Goal: Task Accomplishment & Management: Use online tool/utility

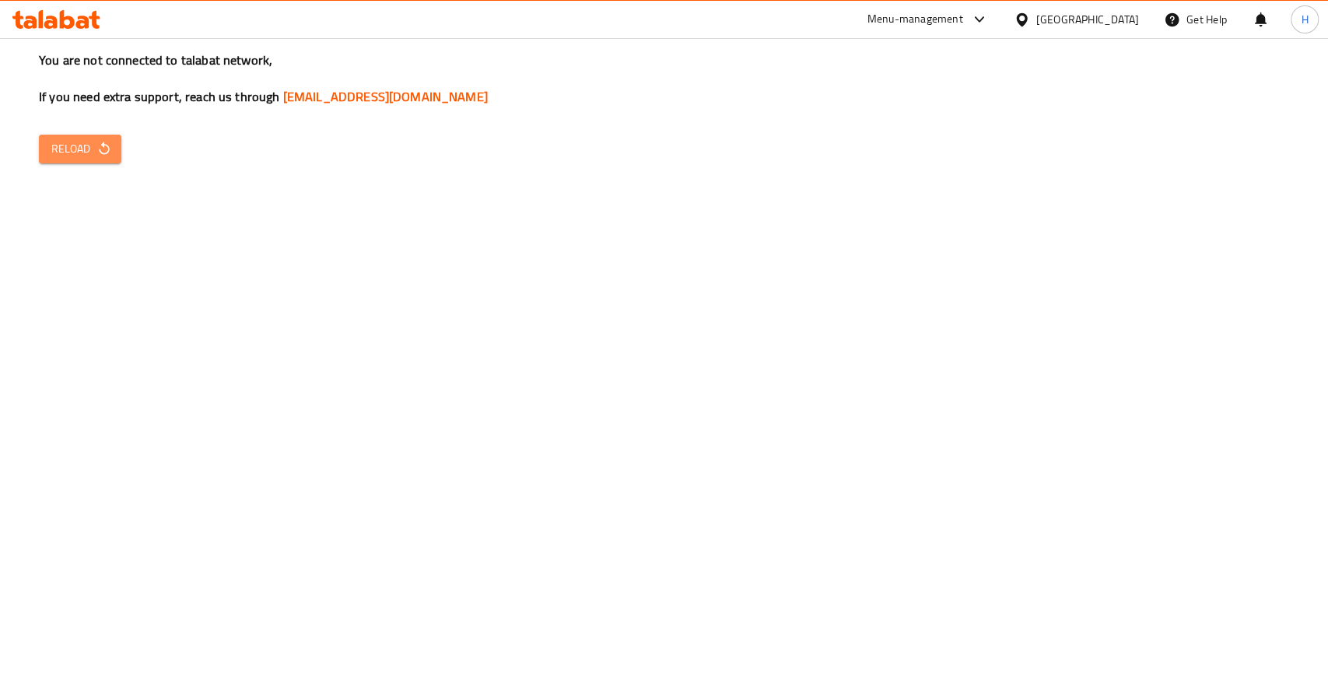
click at [100, 148] on icon "button" at bounding box center [104, 149] width 16 height 16
click at [452, 352] on div "You are not connected to talabat network, If you need extra support, reach us t…" at bounding box center [664, 342] width 1328 height 684
click at [66, 146] on span "Reload" at bounding box center [80, 148] width 58 height 19
click at [98, 254] on div "You are not connected to talabat network, If you need extra support, reach us t…" at bounding box center [664, 342] width 1328 height 684
click at [65, 65] on h3 "You are not connected to talabat network, If you need extra support, reach us t…" at bounding box center [664, 78] width 1251 height 54
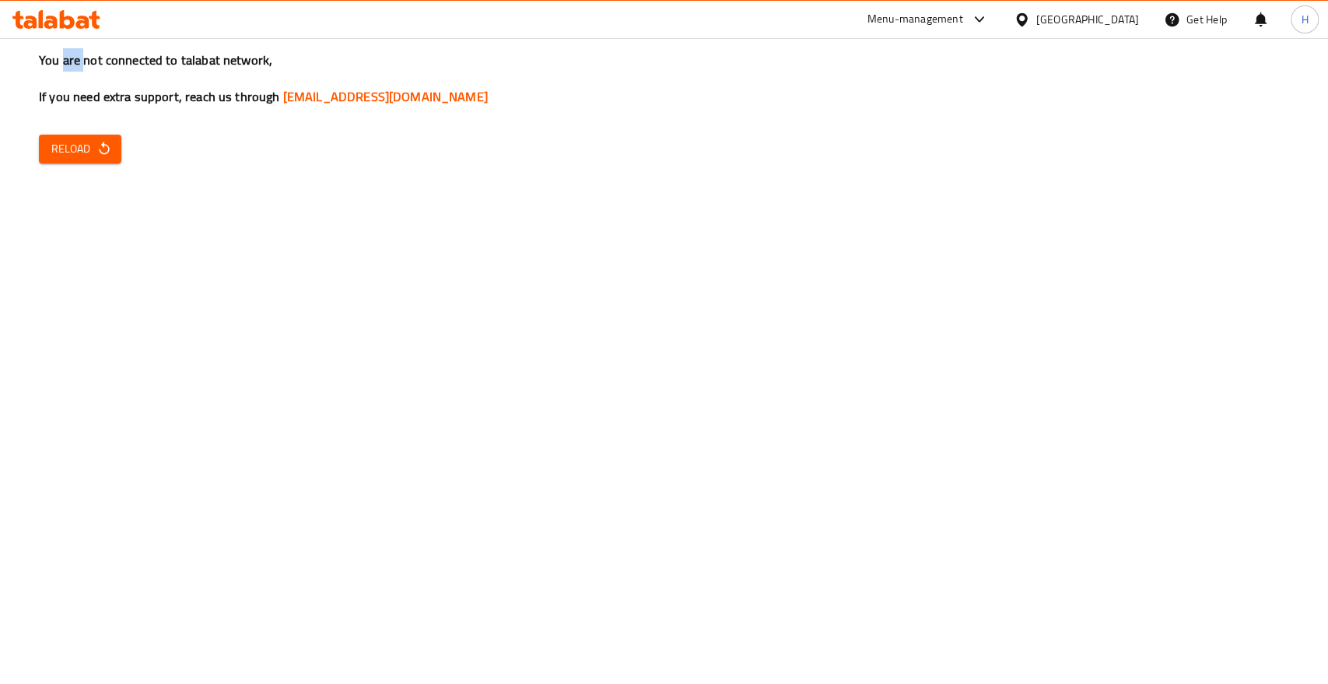
click at [65, 65] on h3 "You are not connected to talabat network, If you need extra support, reach us t…" at bounding box center [664, 78] width 1251 height 54
click at [81, 149] on span "Reload" at bounding box center [80, 148] width 58 height 19
click at [83, 140] on span "Reload" at bounding box center [80, 148] width 58 height 19
click at [58, 146] on span "Reload" at bounding box center [80, 148] width 58 height 19
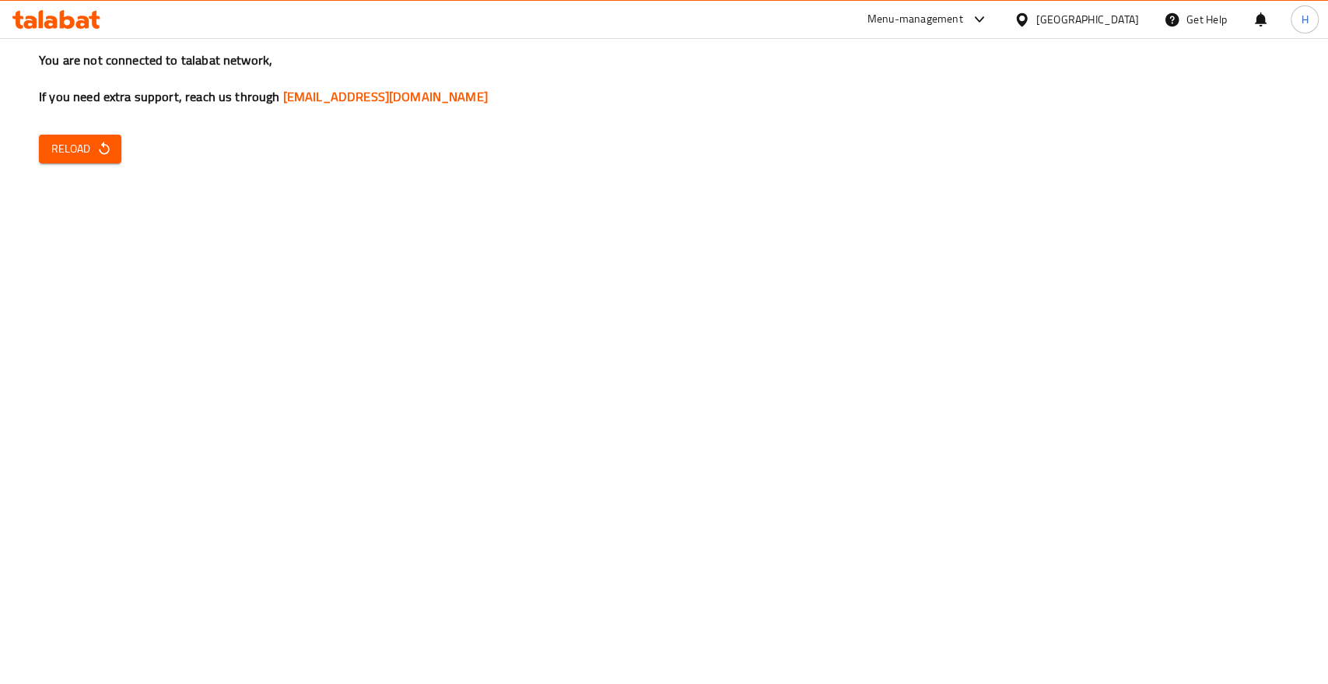
click at [387, 292] on div "You are not connected to talabat network, If you need extra support, reach us t…" at bounding box center [664, 342] width 1328 height 684
click at [95, 217] on div "You are not connected to talabat network, If you need extra support, reach us t…" at bounding box center [664, 342] width 1328 height 684
